Goal: Transaction & Acquisition: Purchase product/service

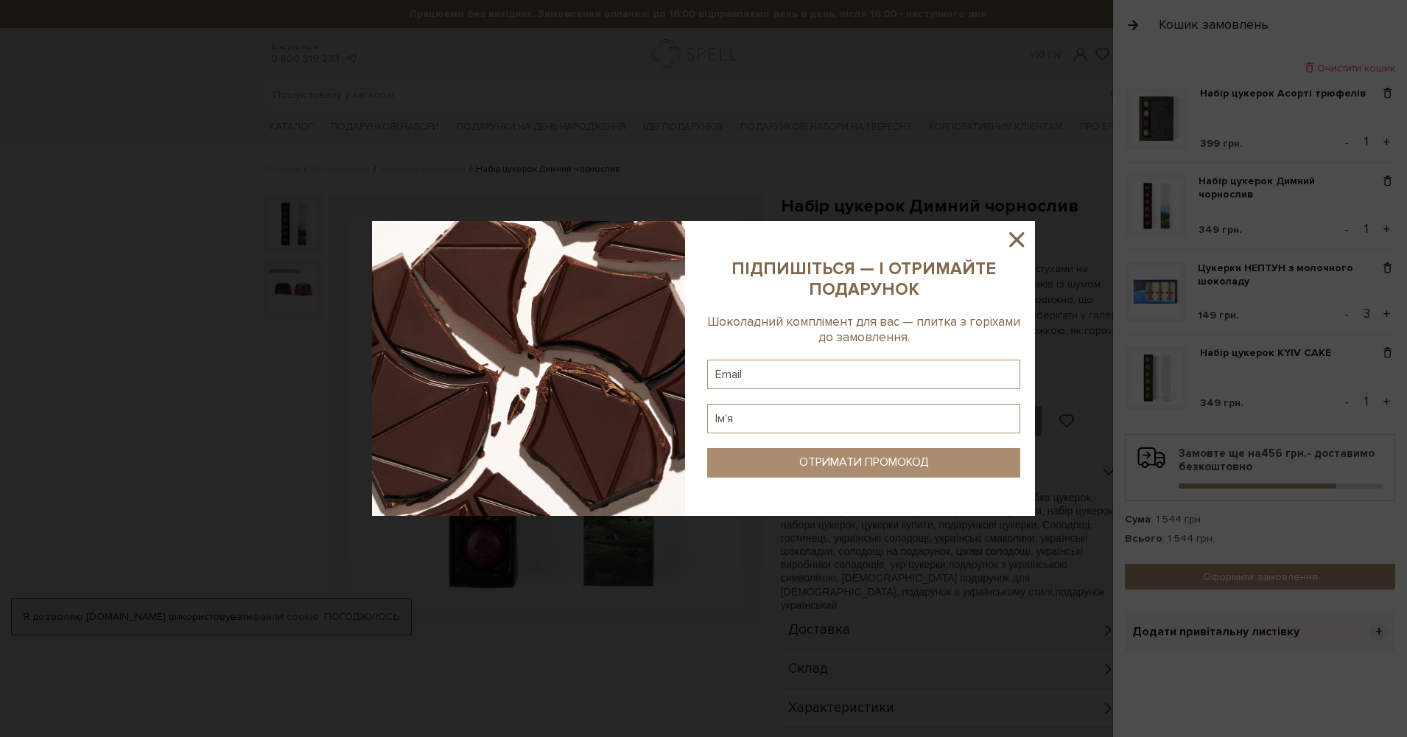
scroll to position [147, 0]
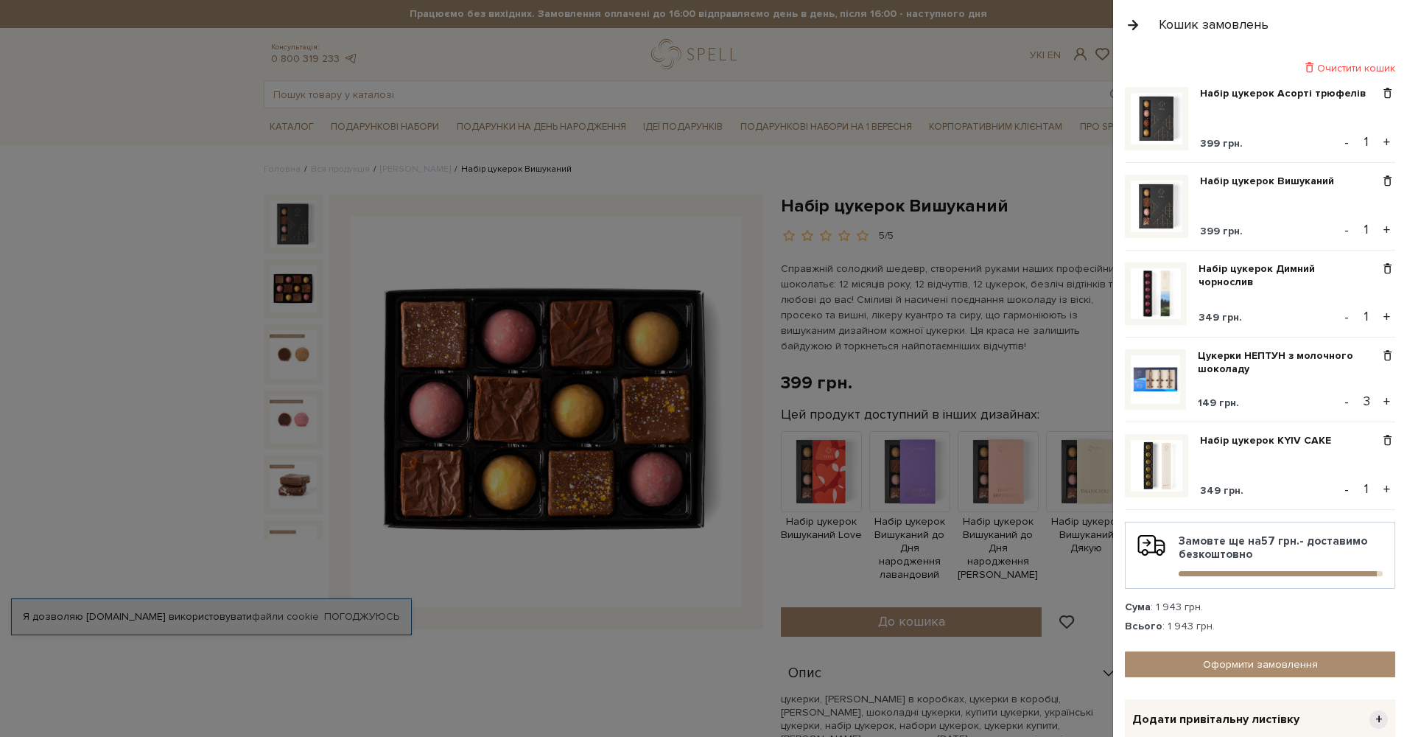
scroll to position [220, 0]
